Goal: Information Seeking & Learning: Find specific fact

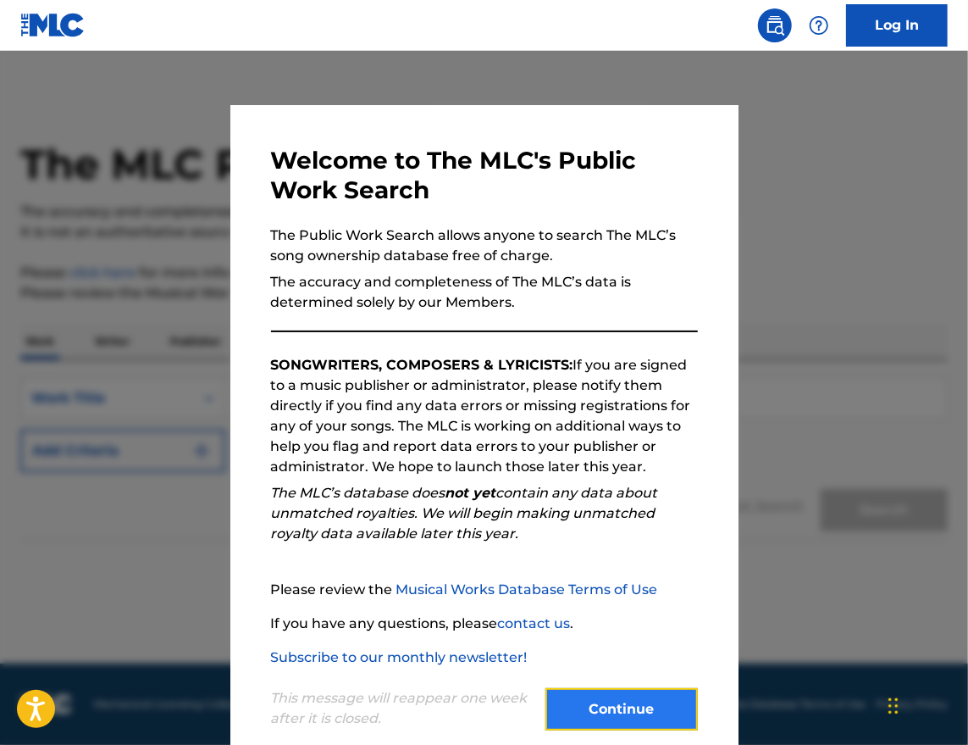
click at [674, 712] on button "Continue" at bounding box center [622, 709] width 152 height 42
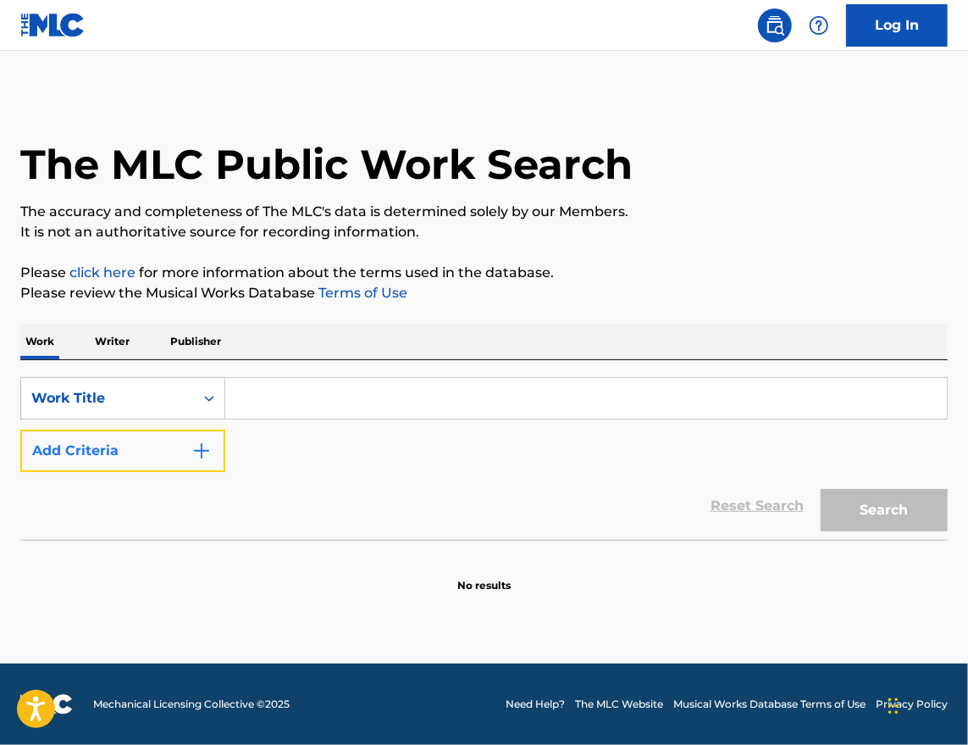
click at [207, 451] on img "Search Form" at bounding box center [201, 450] width 20 height 20
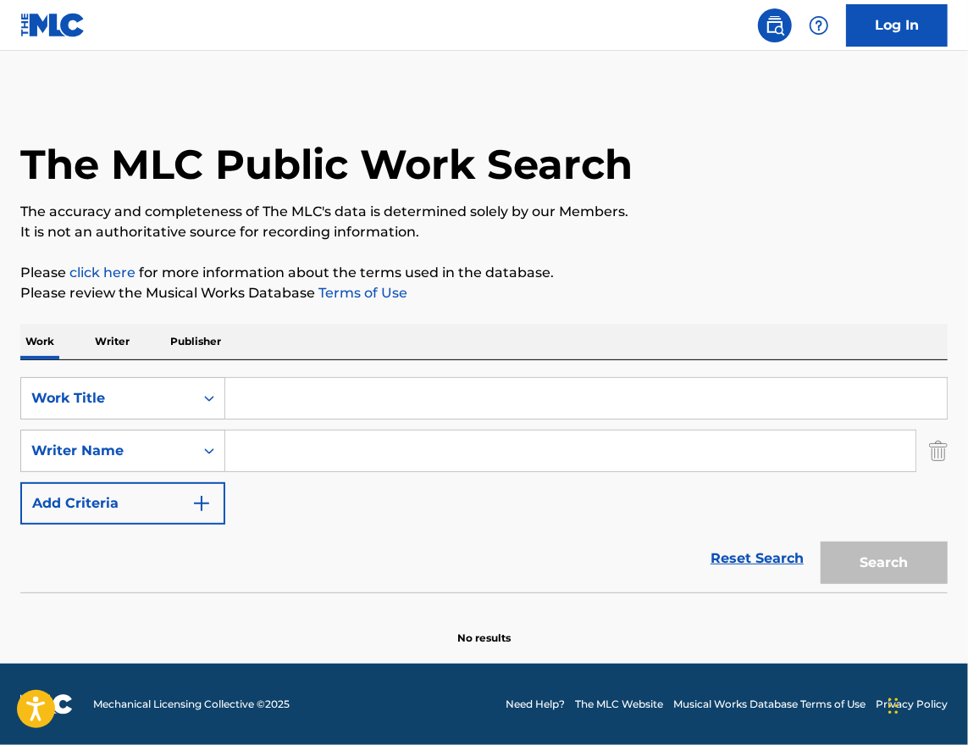
click at [288, 408] on input "Search Form" at bounding box center [586, 398] width 722 height 41
type input "wake up"
click at [190, 470] on div "Writer Name" at bounding box center [122, 450] width 205 height 42
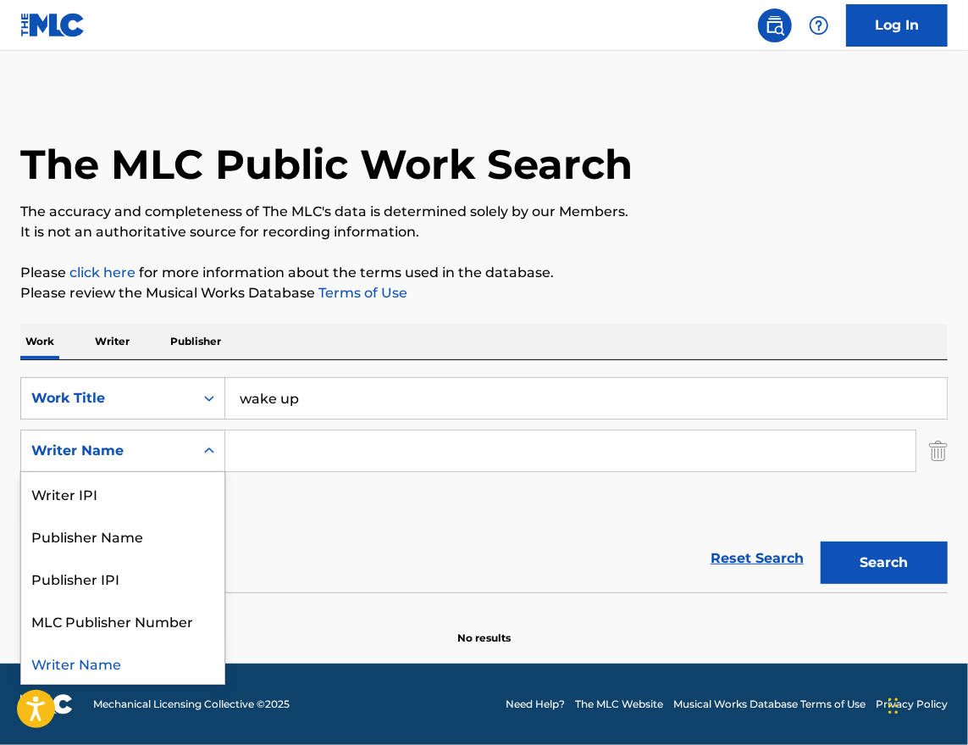
click at [168, 651] on div "Writer Name" at bounding box center [122, 662] width 203 height 42
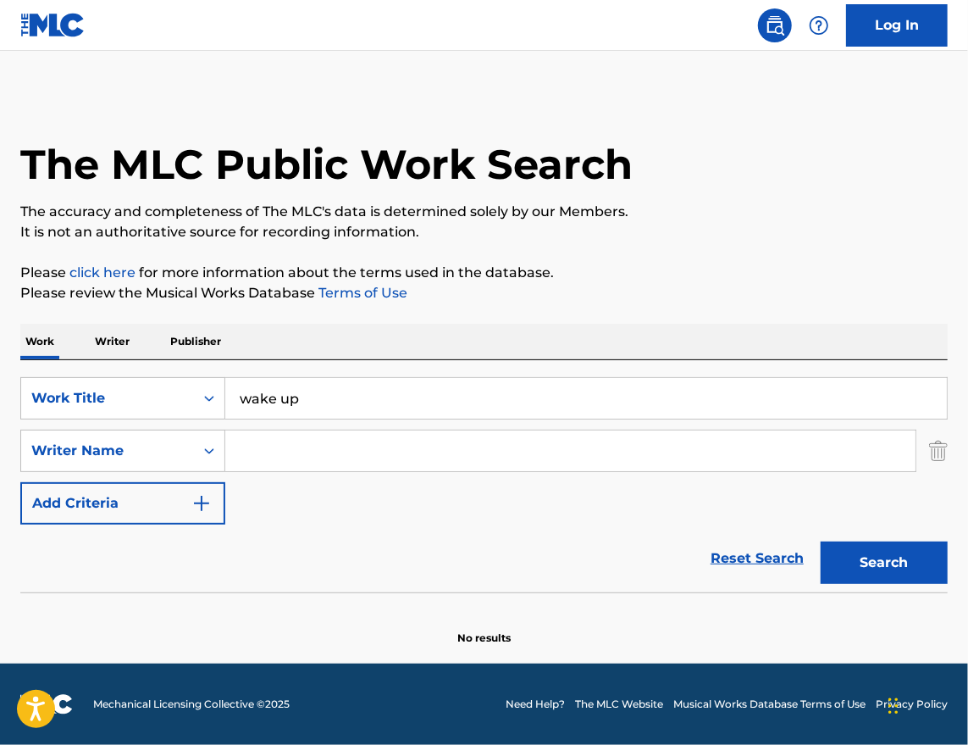
click at [280, 446] on input "Search Form" at bounding box center [570, 450] width 690 height 41
type input "[PERSON_NAME]"
click at [821, 541] on button "Search" at bounding box center [884, 562] width 127 height 42
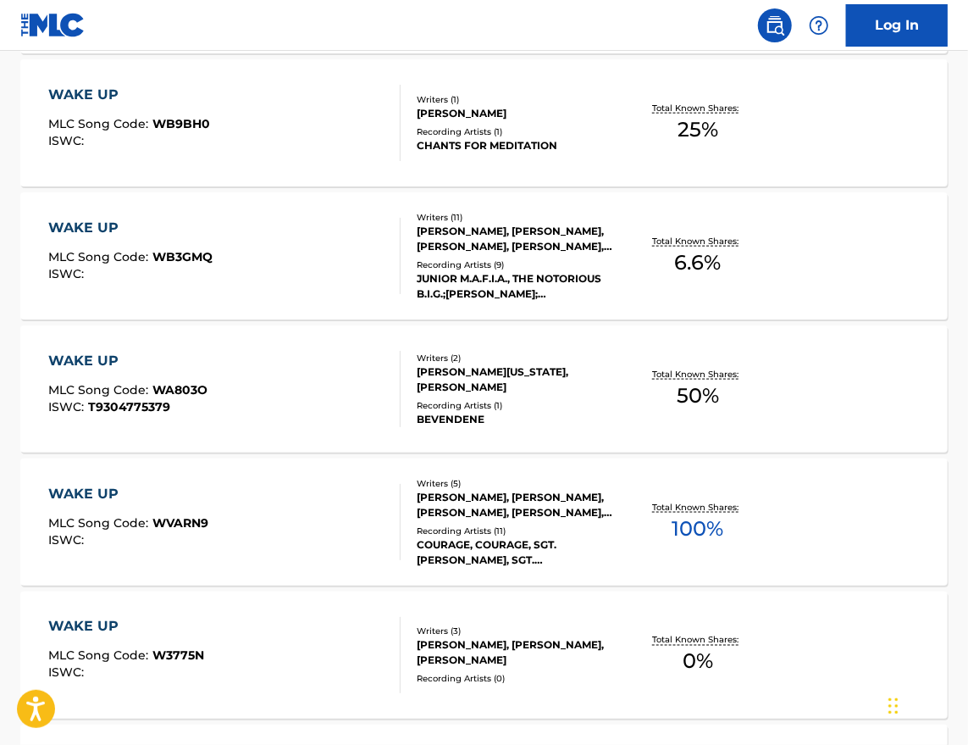
scroll to position [821, 0]
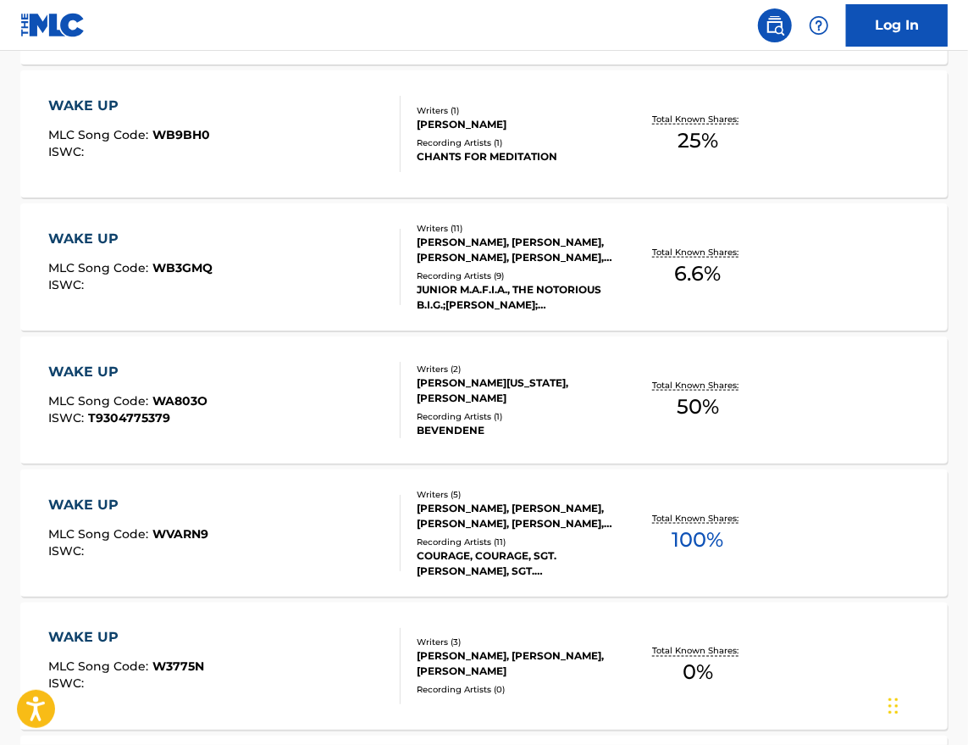
click at [773, 263] on div "Total Known Shares: 6.6 %" at bounding box center [698, 267] width 154 height 52
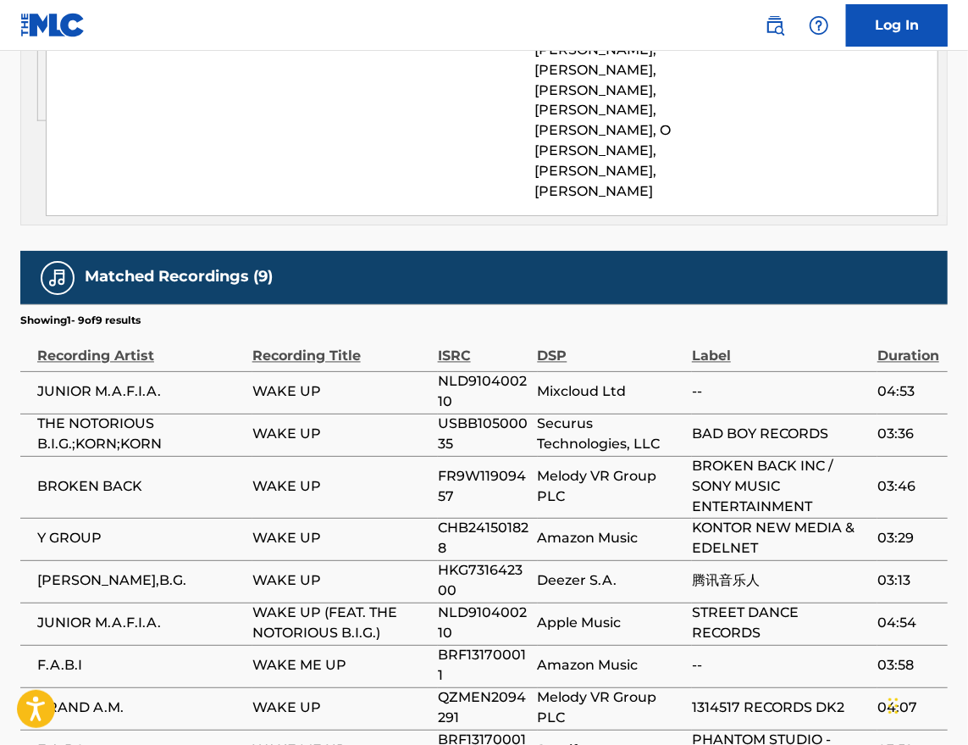
scroll to position [1530, 0]
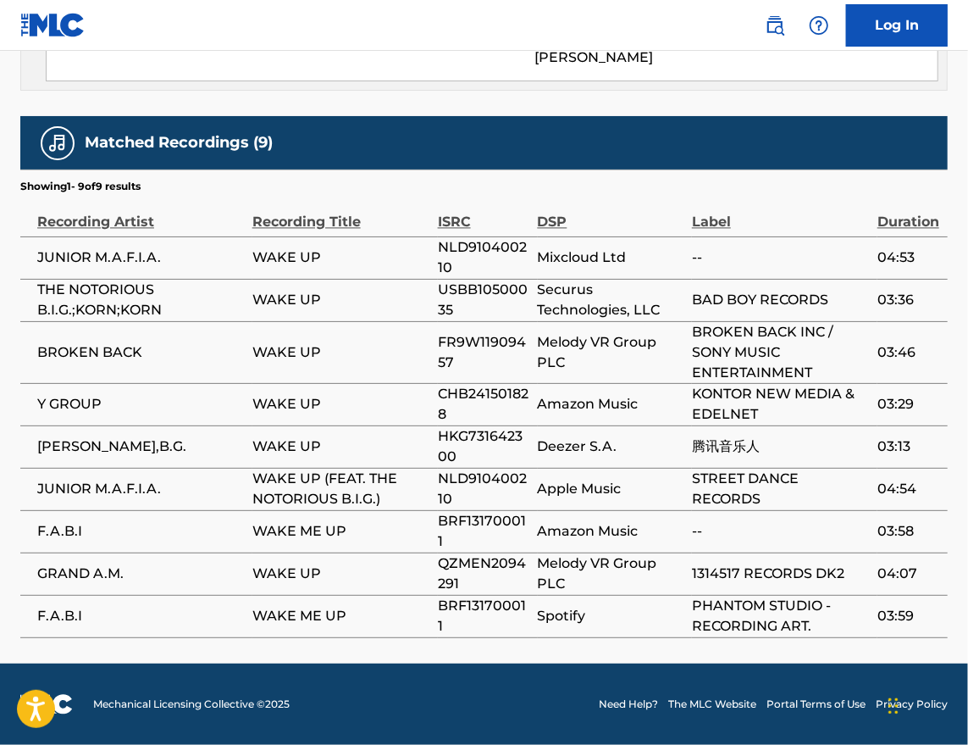
scroll to position [917, 0]
